Goal: Answer question/provide support

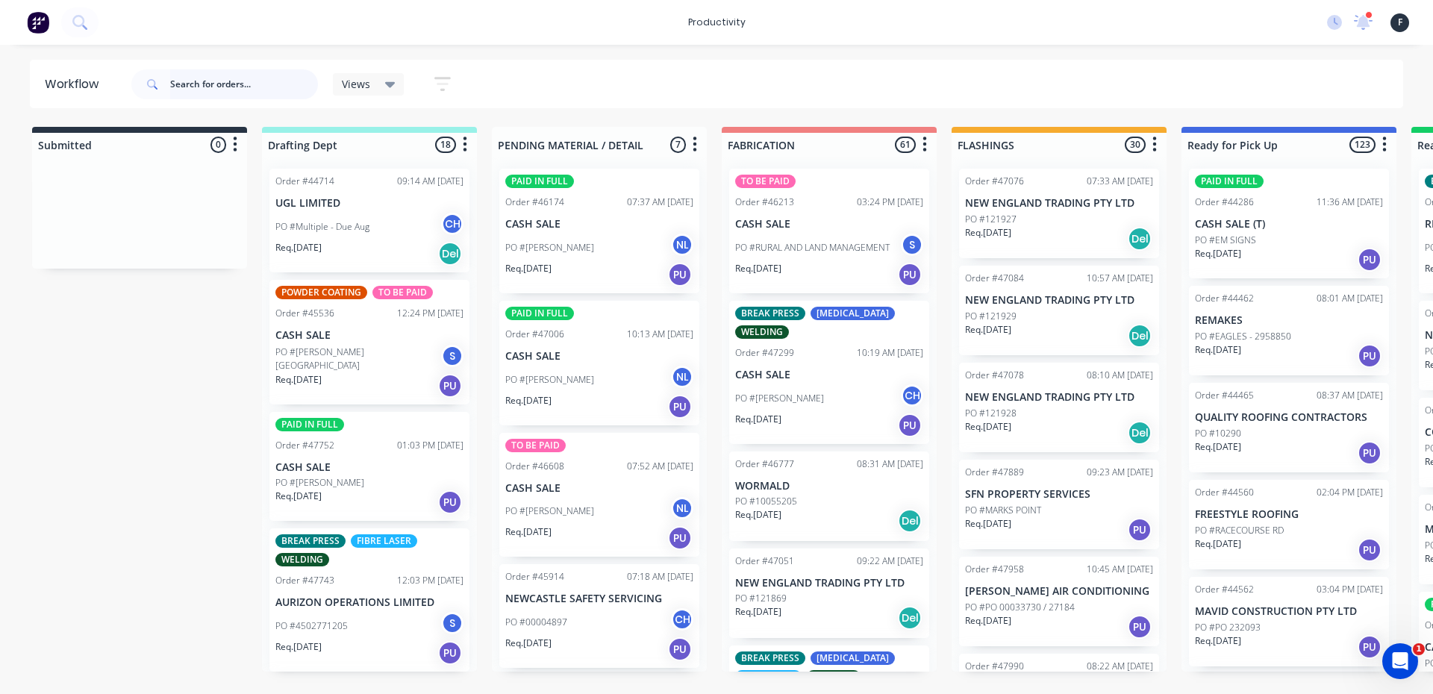
click at [212, 81] on input "text" at bounding box center [244, 84] width 148 height 30
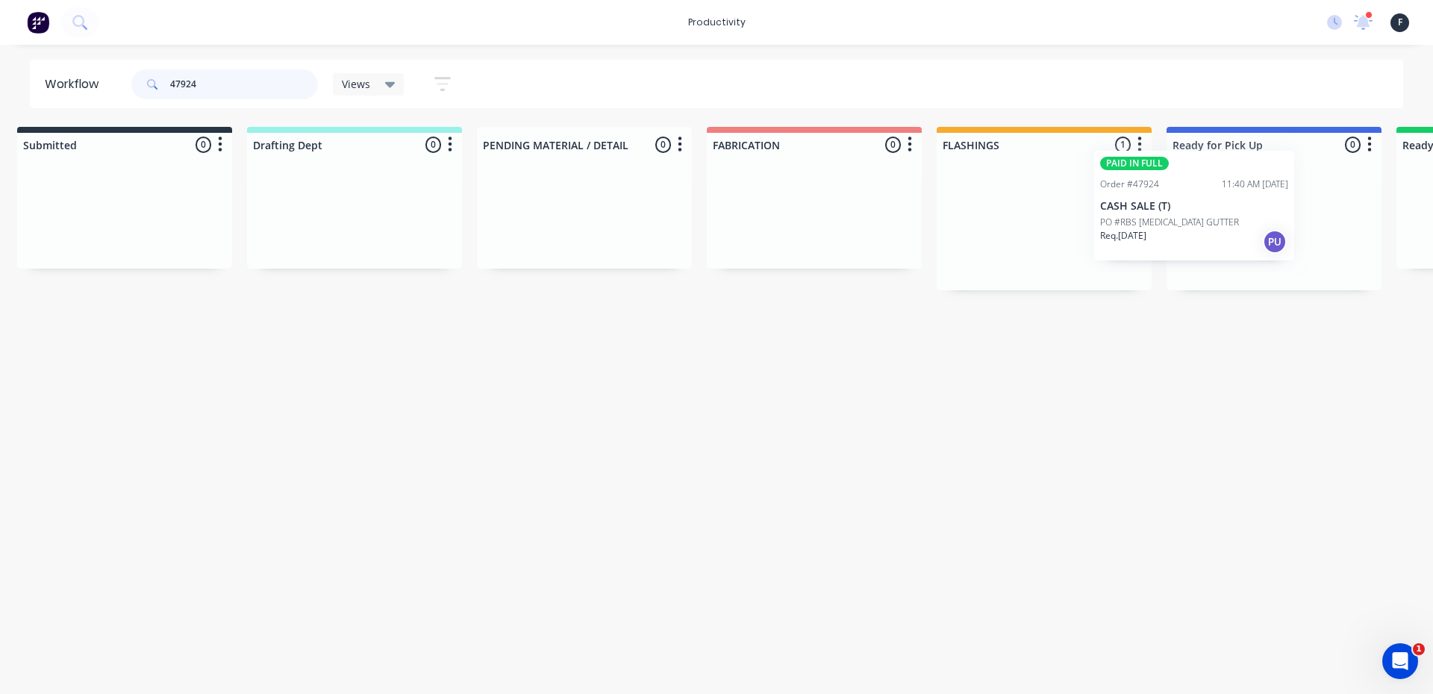
drag, startPoint x: 1084, startPoint y: 278, endPoint x: 1225, endPoint y: 261, distance: 142.0
click at [1224, 260] on div "Submitted 0 Sort By Created date Required date Order number Customer name Most …" at bounding box center [1219, 208] width 2490 height 163
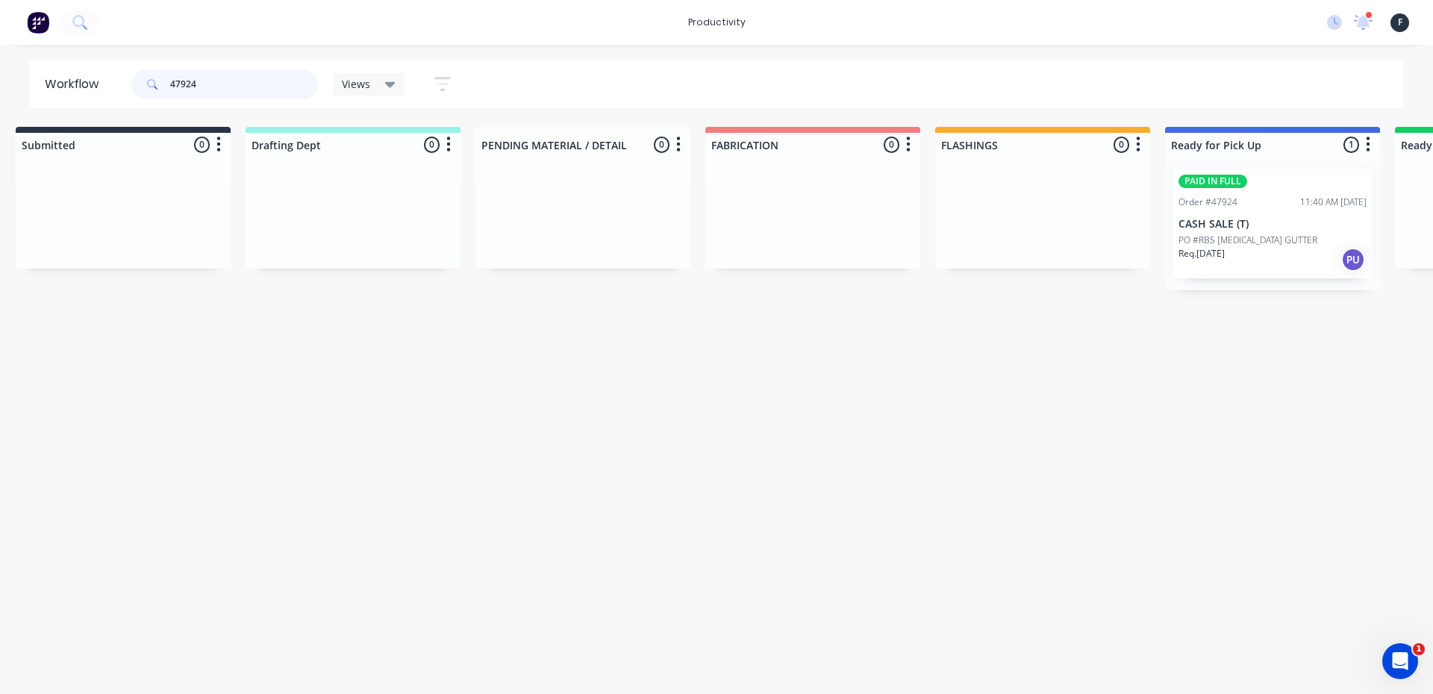
type input "47924"
click at [1241, 235] on p "PO #RBS [MEDICAL_DATA] GUTTER" at bounding box center [1248, 240] width 139 height 13
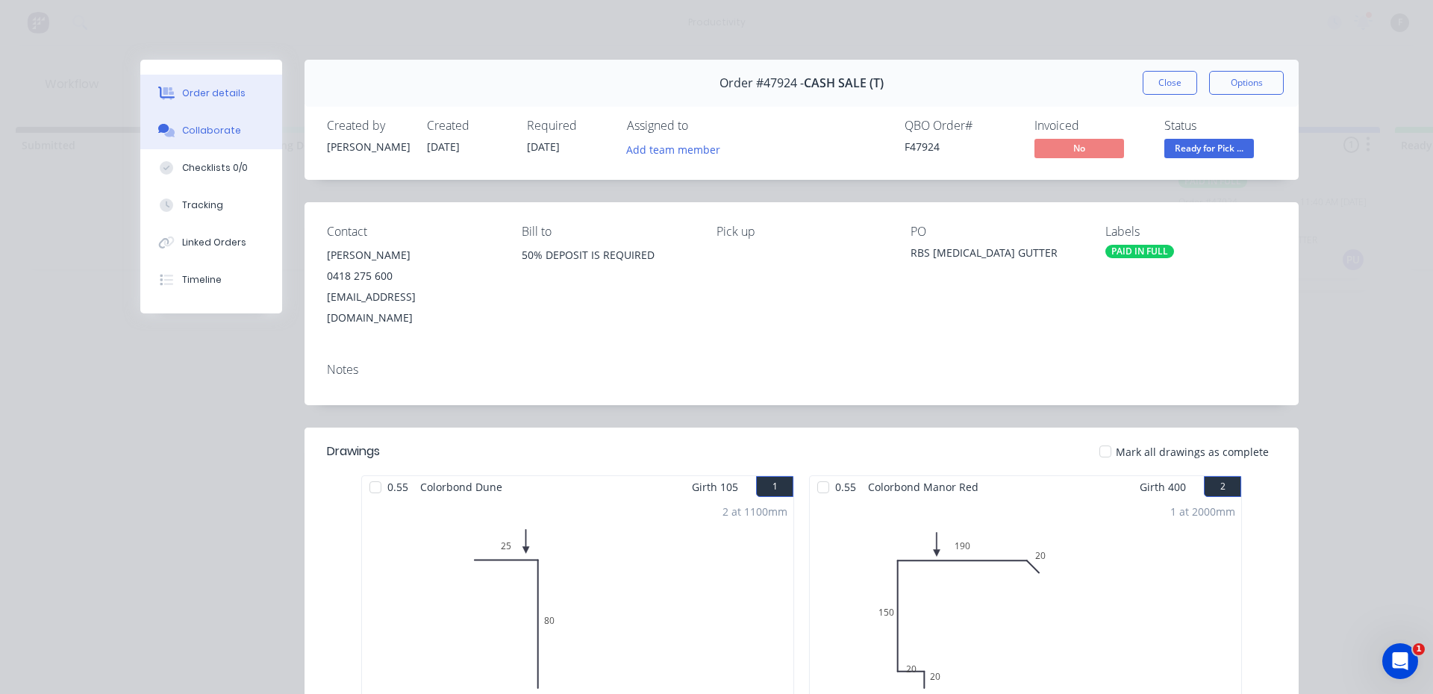
click at [224, 142] on button "Collaborate" at bounding box center [211, 130] width 142 height 37
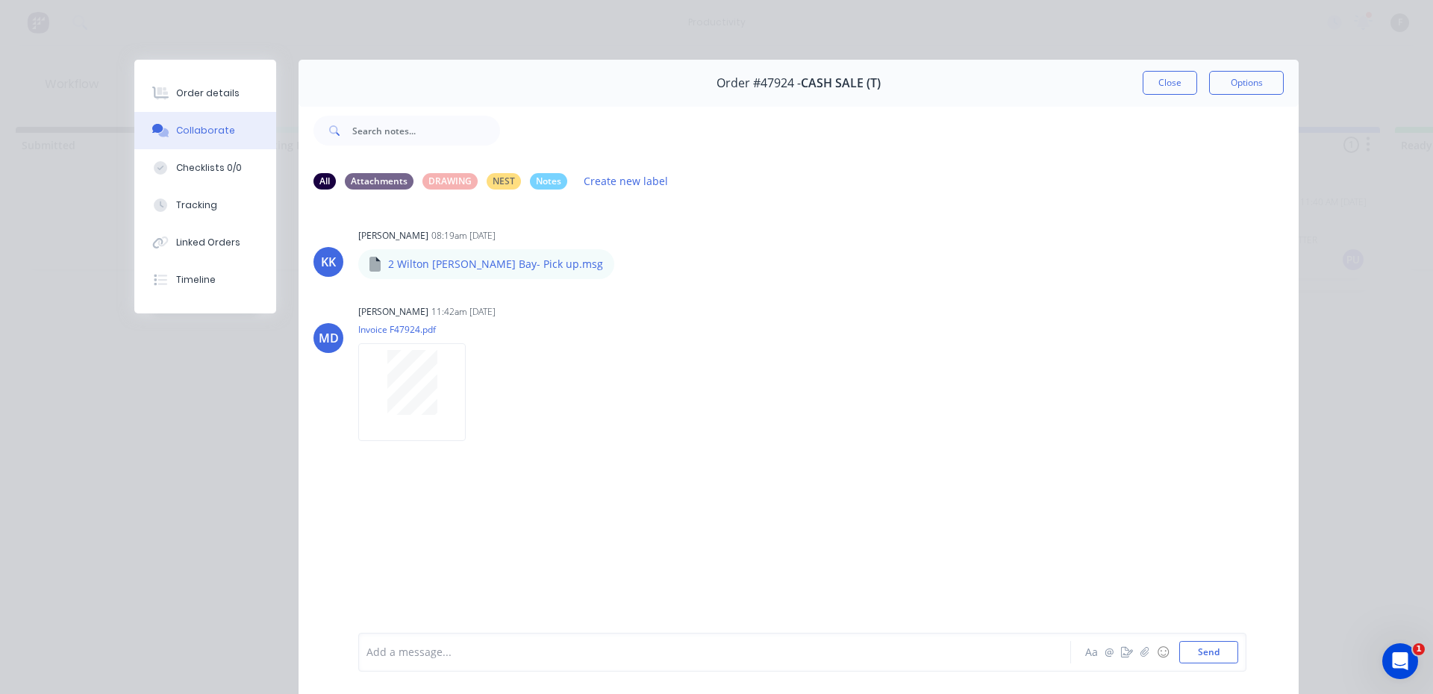
click at [585, 656] on div at bounding box center [693, 653] width 653 height 16
